Goal: Information Seeking & Learning: Learn about a topic

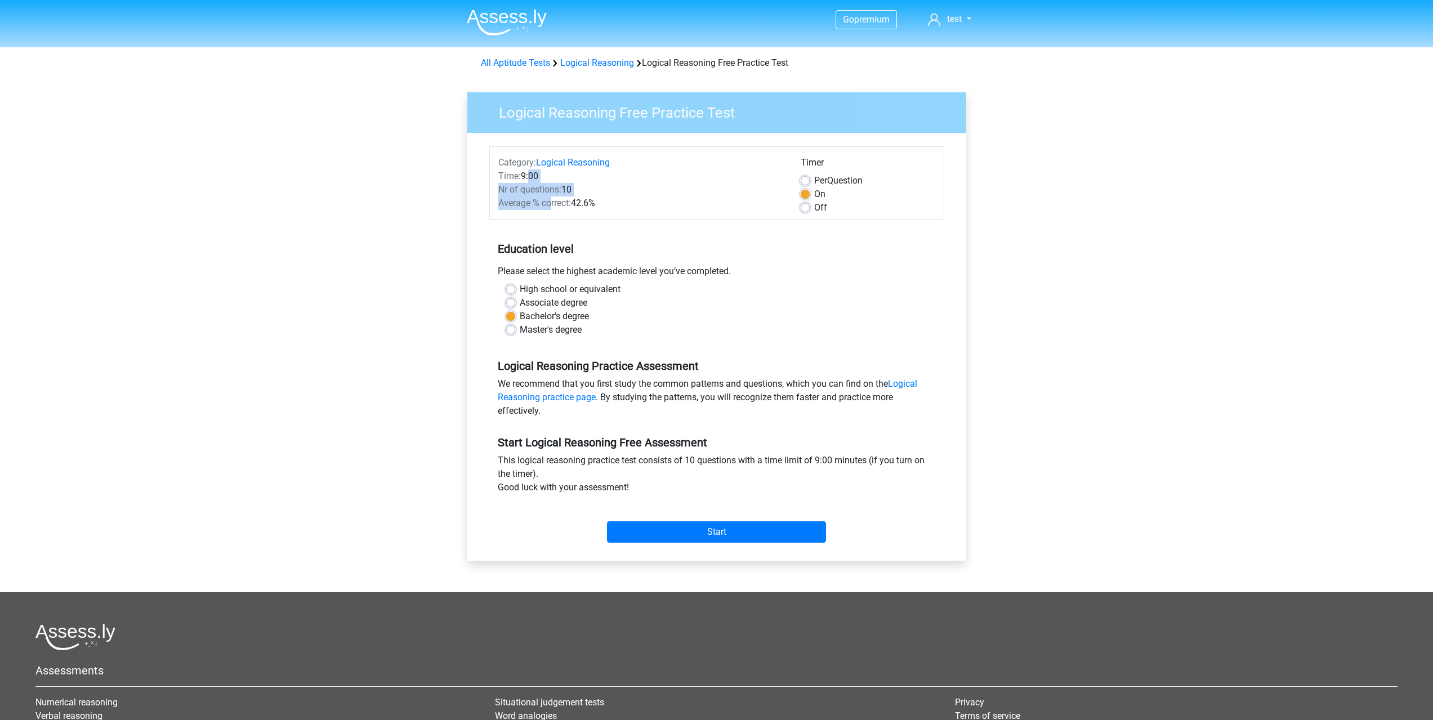
drag, startPoint x: 529, startPoint y: 176, endPoint x: 552, endPoint y: 197, distance: 31.5
click at [552, 197] on div "Category: Logical Reasoning Time: 9:00 Nr of questions: 10 Average % correct: 4…" at bounding box center [641, 185] width 302 height 59
click at [552, 197] on div "Average % correct: 42.6%" at bounding box center [641, 204] width 302 height 14
